Goal: Task Accomplishment & Management: Use online tool/utility

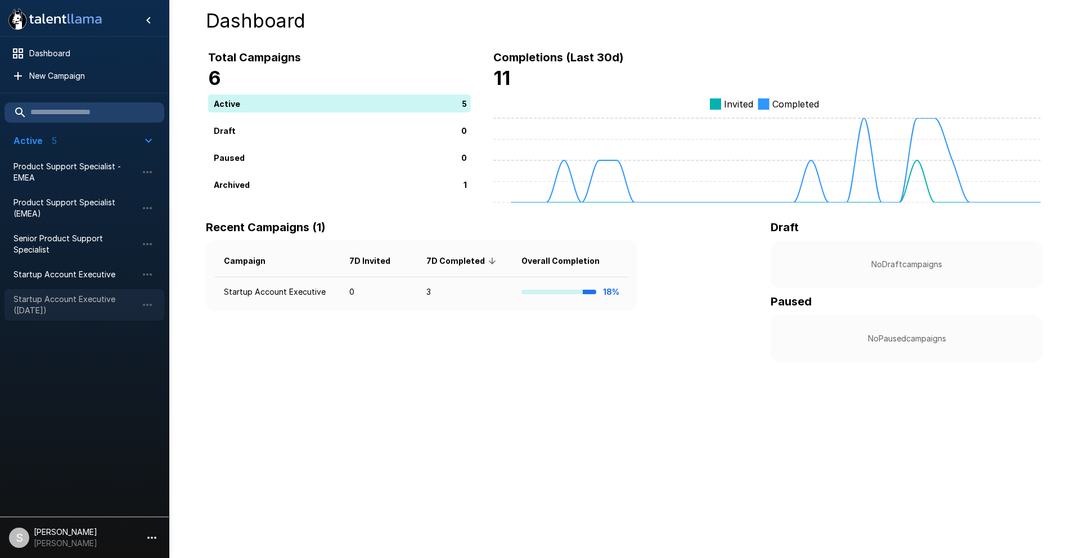
click at [83, 298] on span "Startup Account Executive ([DATE])" at bounding box center [75, 305] width 124 height 22
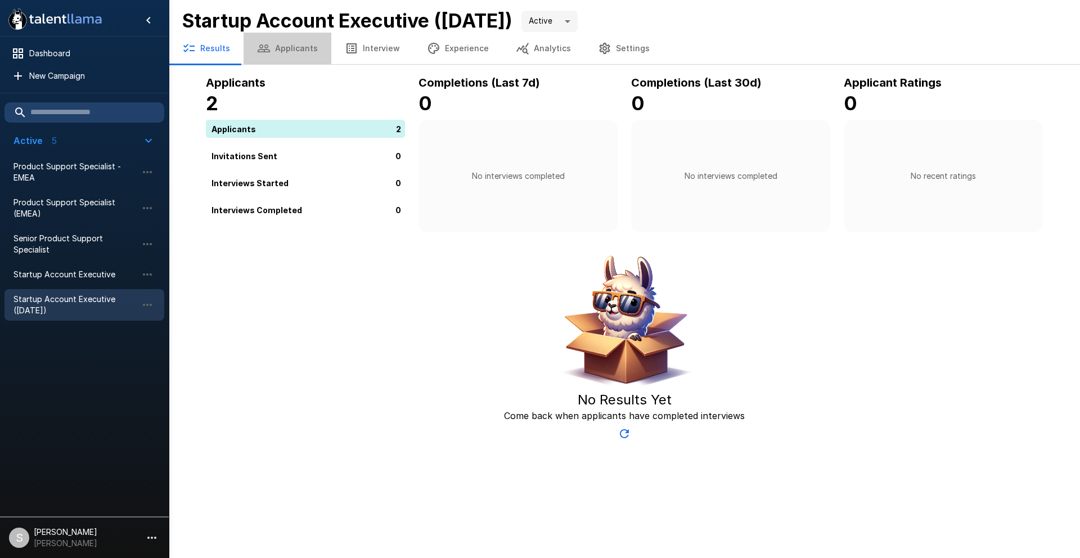
click at [294, 52] on button "Applicants" at bounding box center [288, 48] width 88 height 31
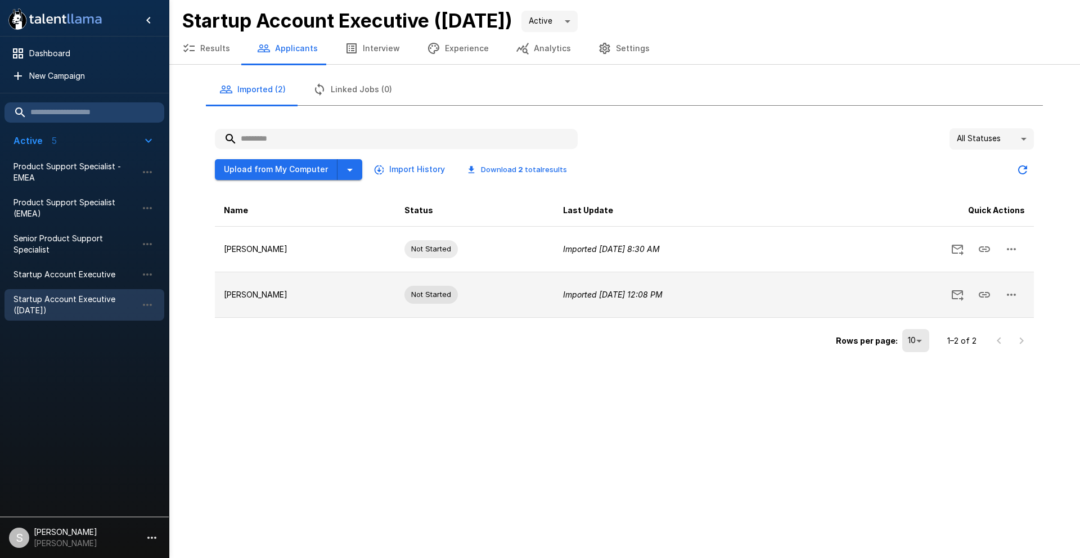
click at [303, 312] on td "[PERSON_NAME]" at bounding box center [305, 295] width 181 height 46
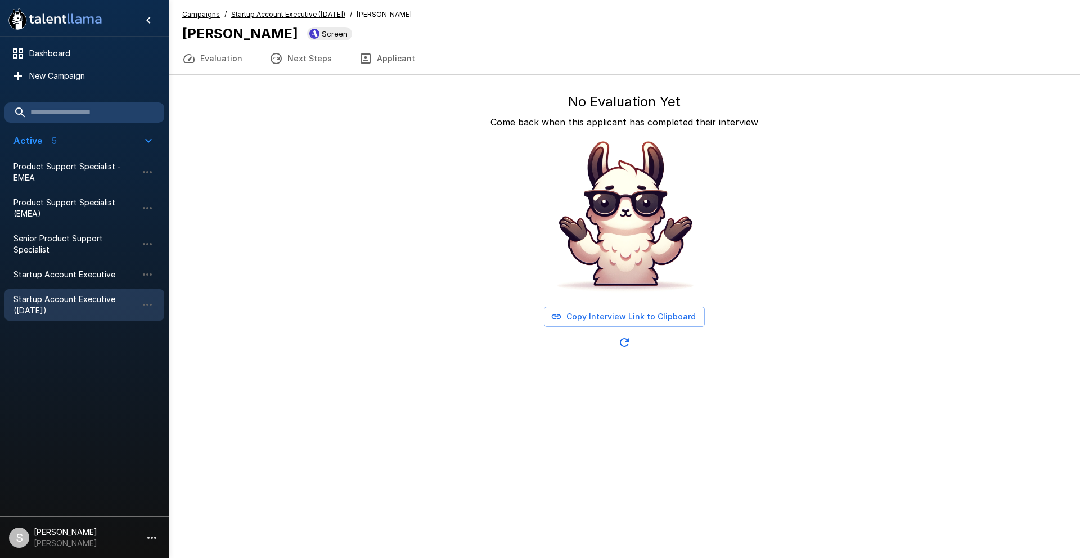
click at [624, 318] on button "Copy Interview Link to Clipboard" at bounding box center [624, 316] width 161 height 21
